Goal: Information Seeking & Learning: Learn about a topic

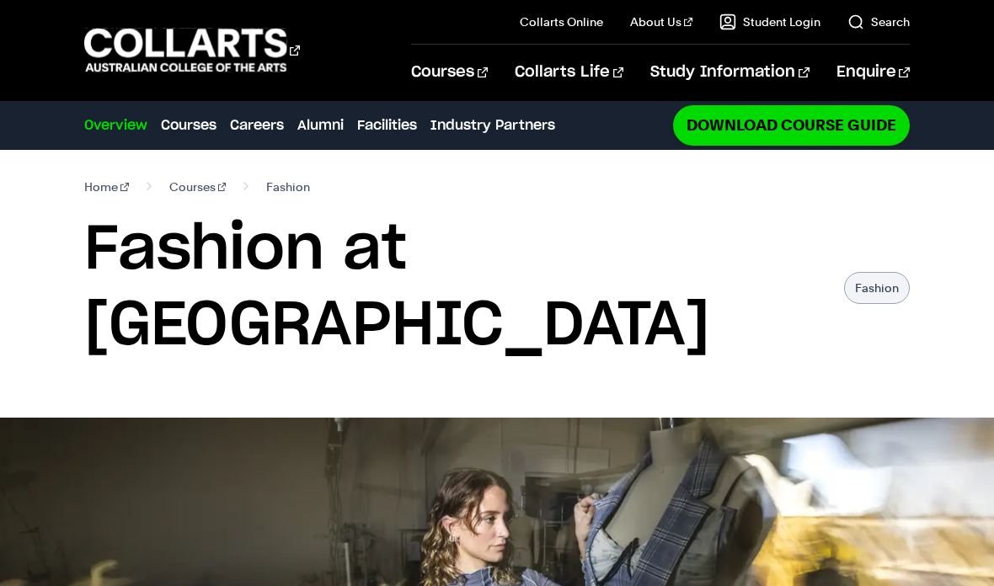
scroll to position [28, 0]
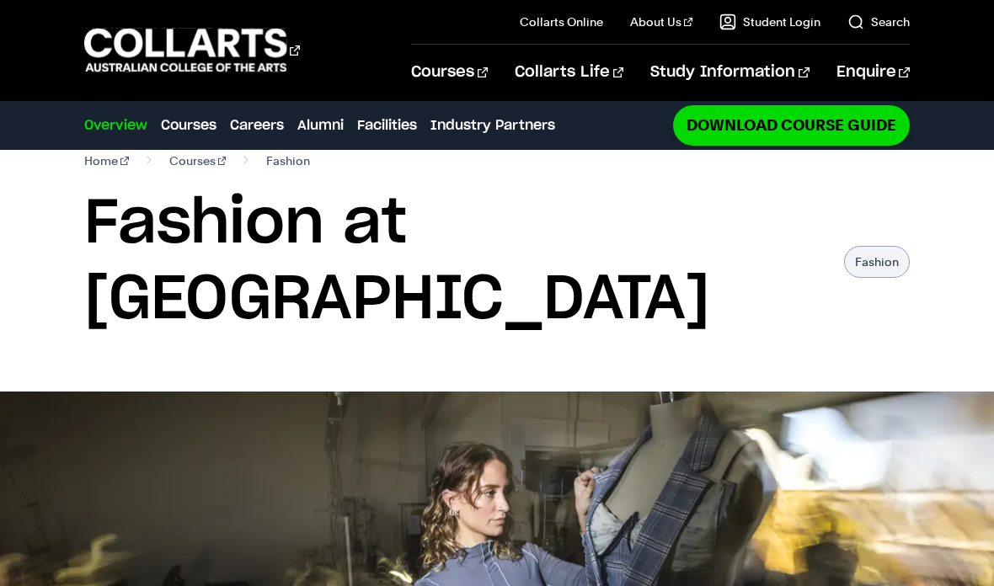
click at [567, 392] on img at bounding box center [497, 593] width 994 height 403
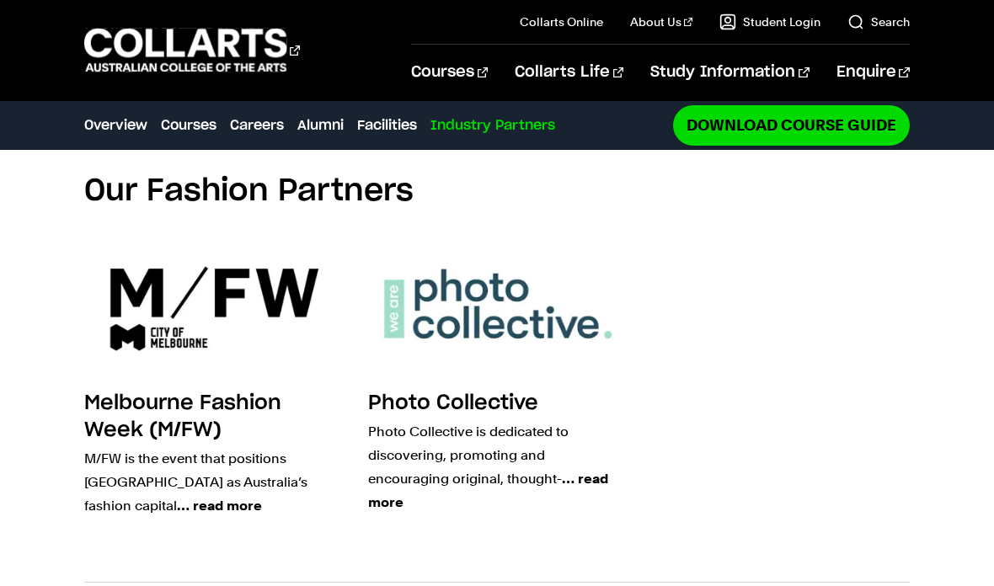
scroll to position [3821, 0]
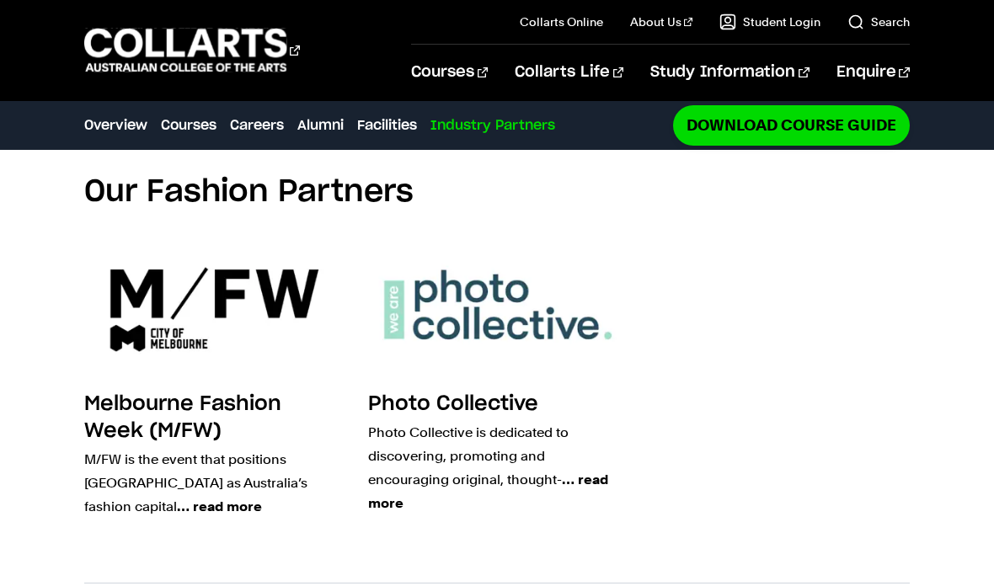
click at [628, 57] on link "Study 100% online" at bounding box center [577, 69] width 142 height 24
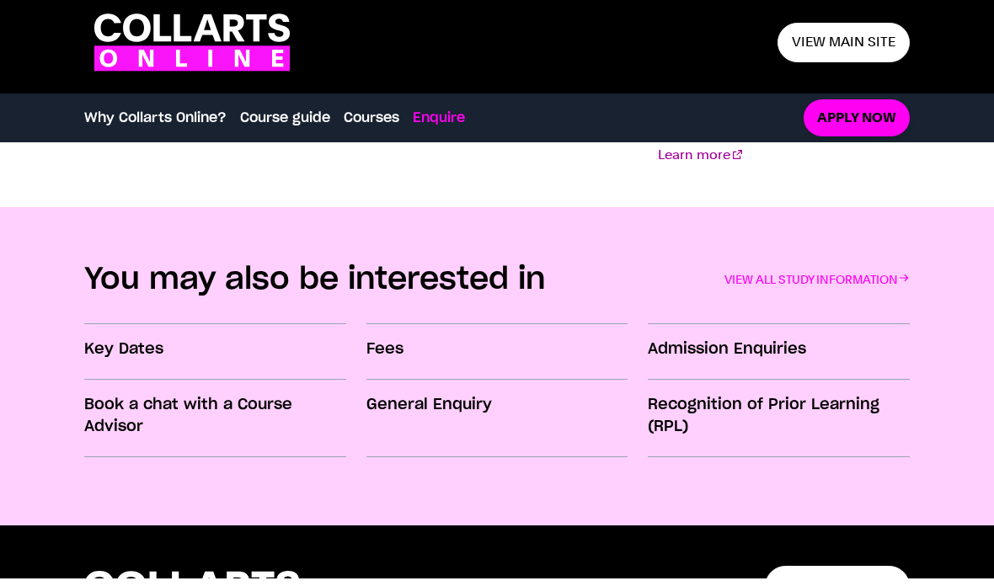
scroll to position [2520, 0]
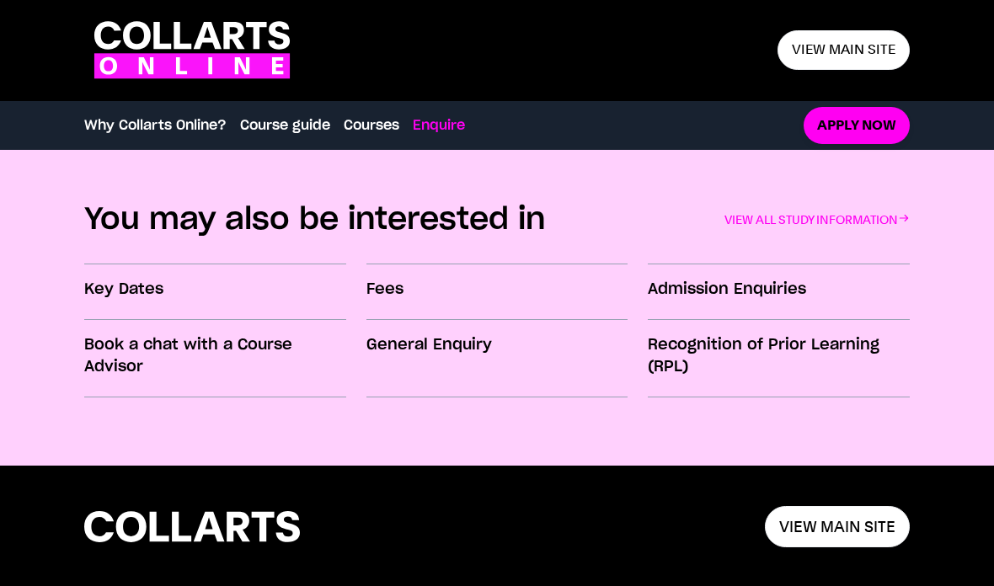
click at [397, 283] on h3 "Fees" at bounding box center [496, 290] width 261 height 22
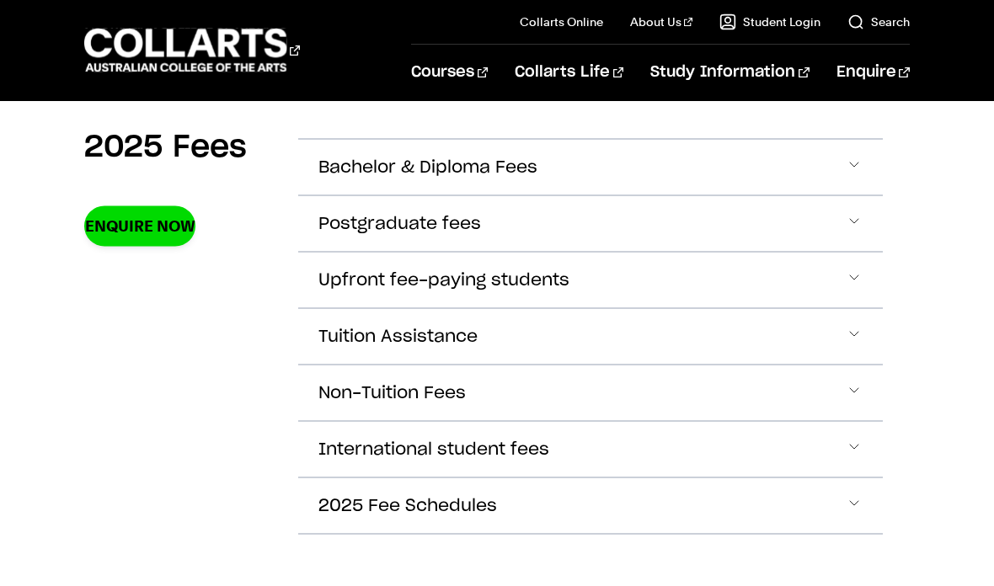
scroll to position [607, 0]
click at [868, 505] on button "2025 Fee Schedules" at bounding box center [590, 506] width 584 height 56
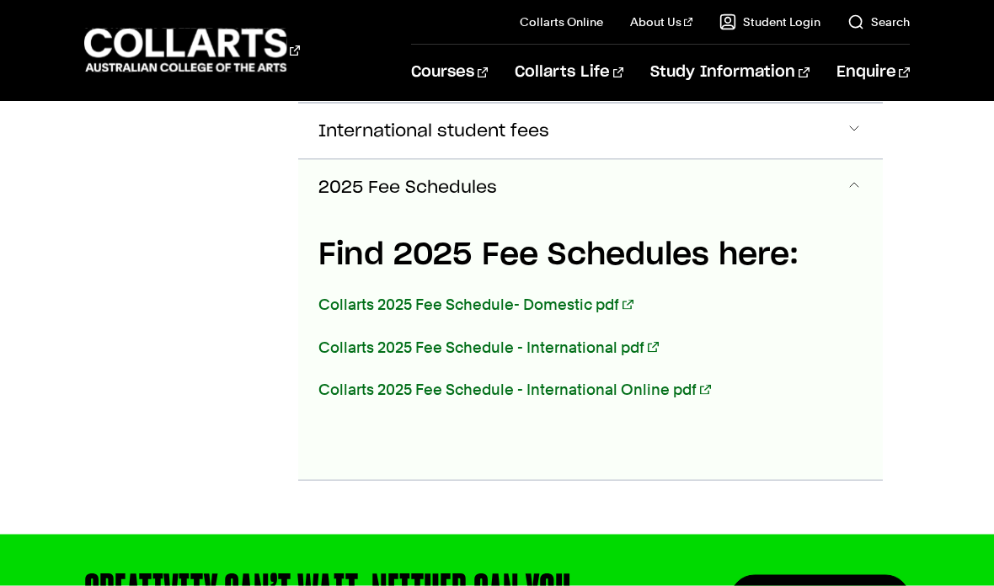
scroll to position [933, 0]
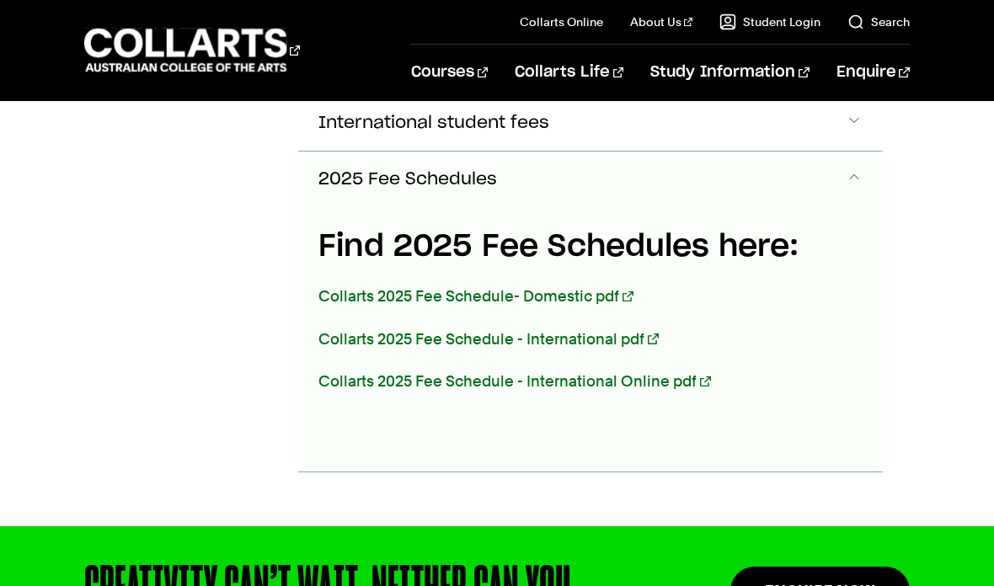
click at [574, 303] on link "Collarts 2025 Fee Schedule- Domestic pdf" at bounding box center [475, 296] width 314 height 18
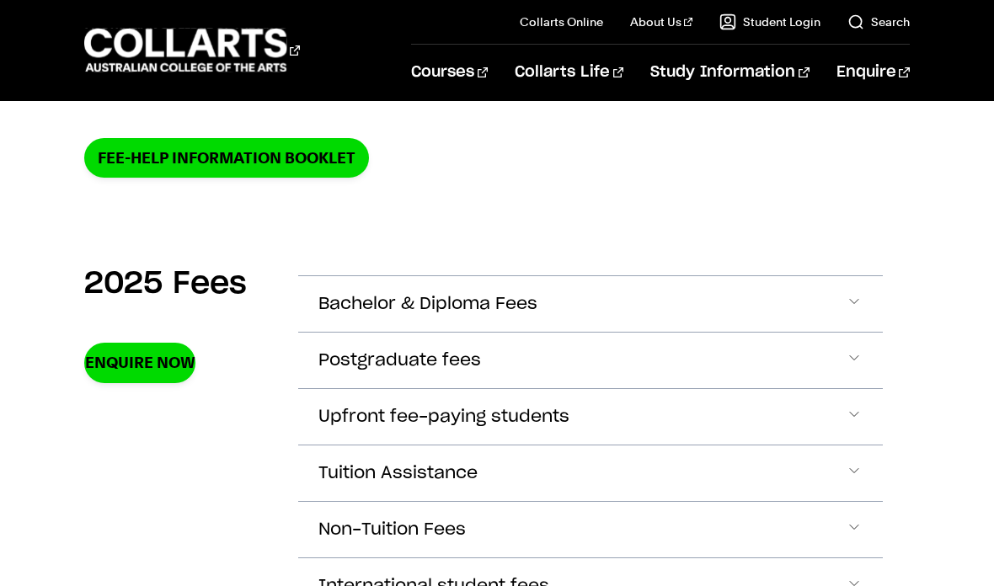
scroll to position [465, 0]
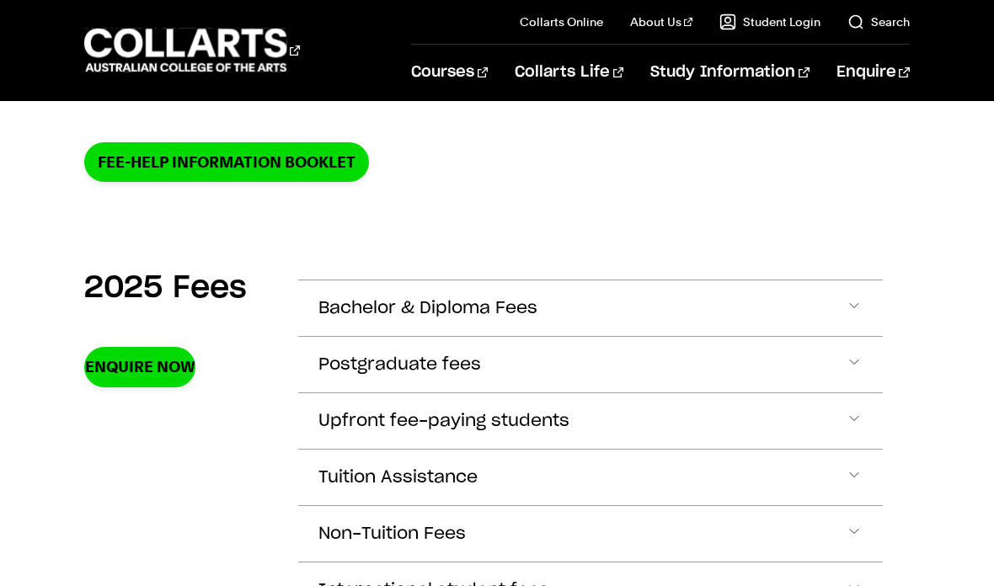
click at [857, 419] on span "Accordion Section" at bounding box center [854, 421] width 17 height 22
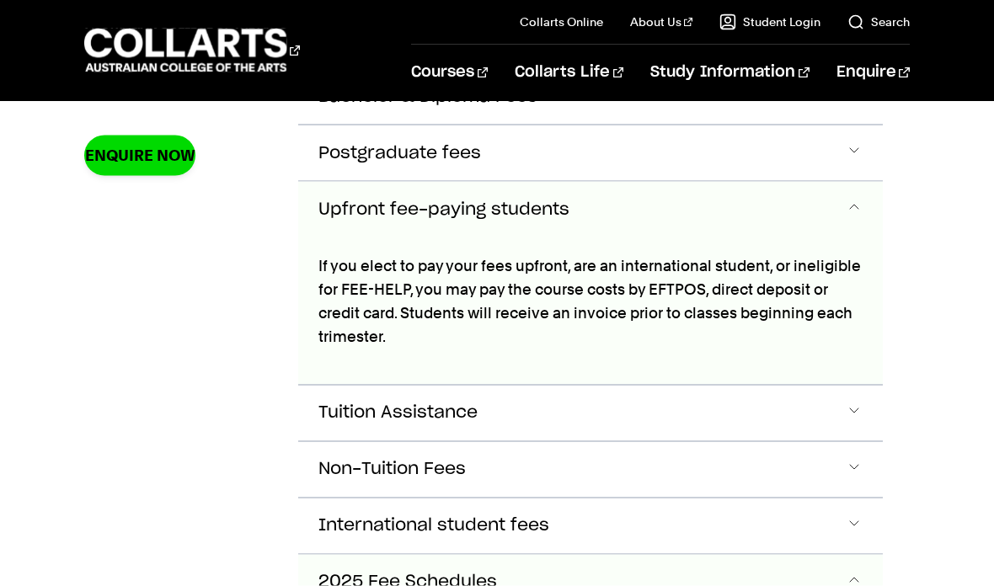
scroll to position [708, 0]
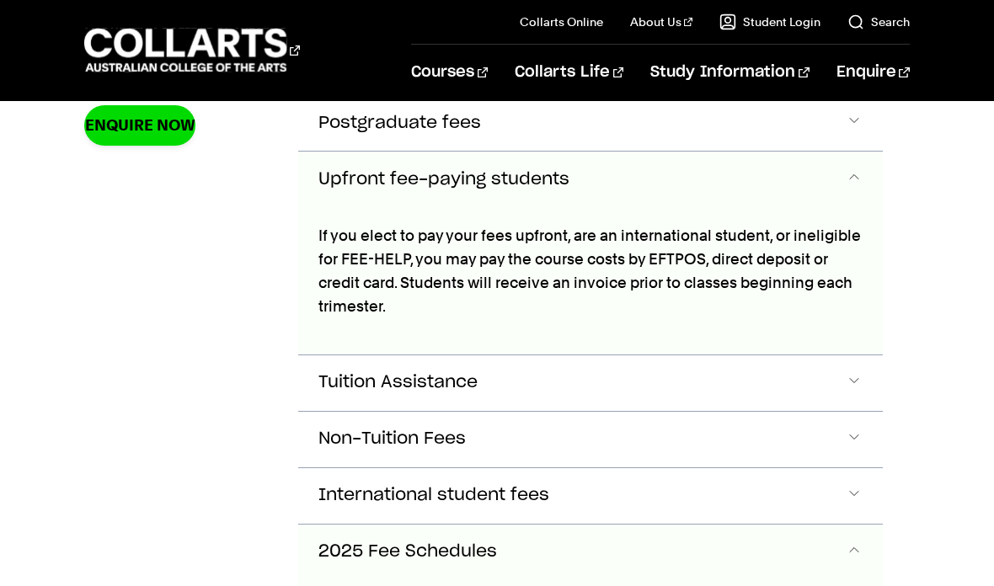
click at [855, 179] on span "Accordion Section" at bounding box center [854, 179] width 17 height 22
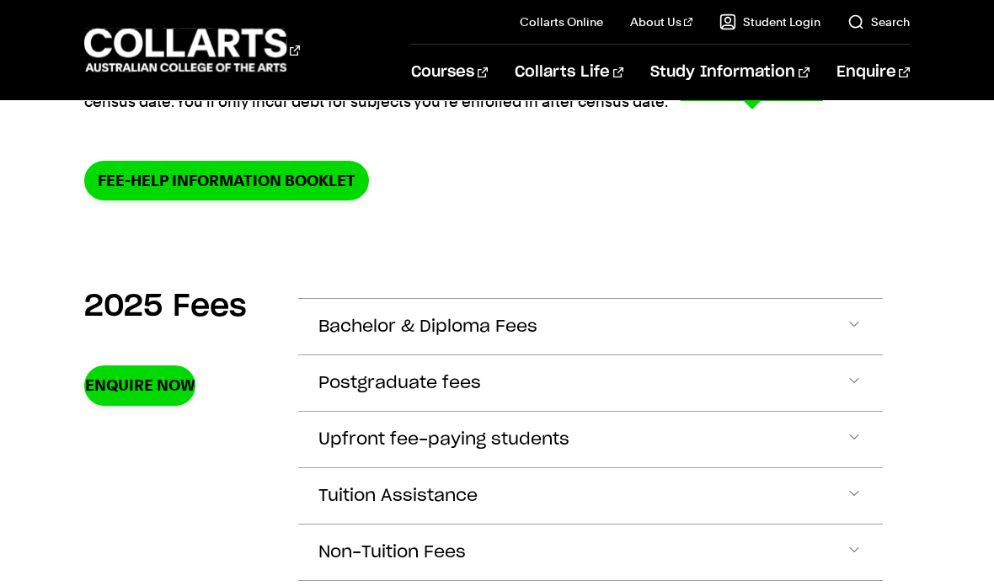
scroll to position [475, 0]
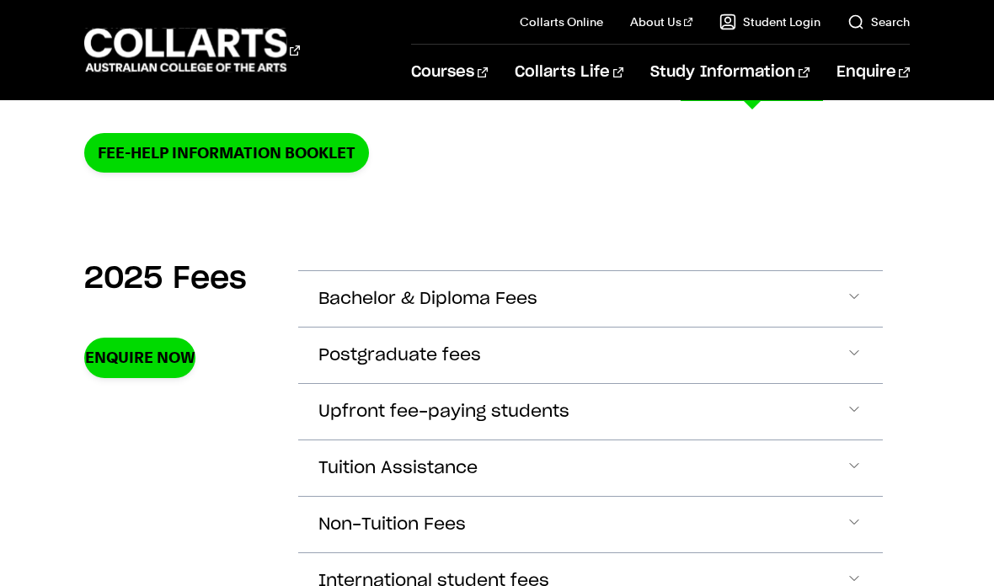
click at [193, 463] on link "Parents" at bounding box center [164, 475] width 160 height 25
